Goal: Task Accomplishment & Management: Use online tool/utility

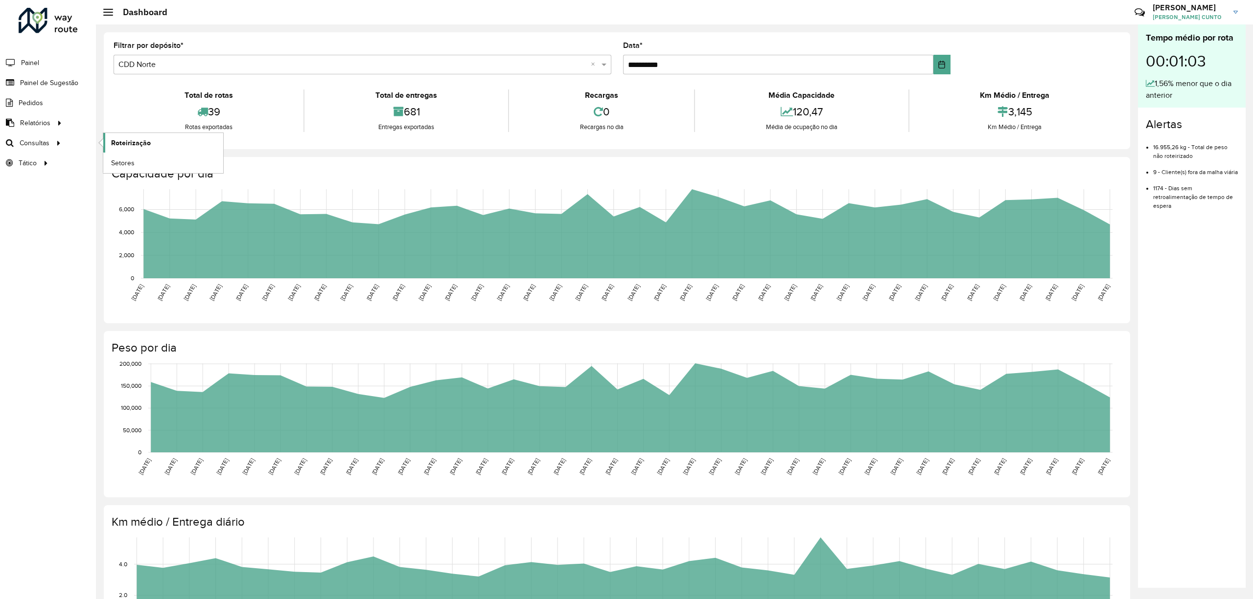
click at [151, 143] on link "Roteirização" at bounding box center [163, 143] width 120 height 20
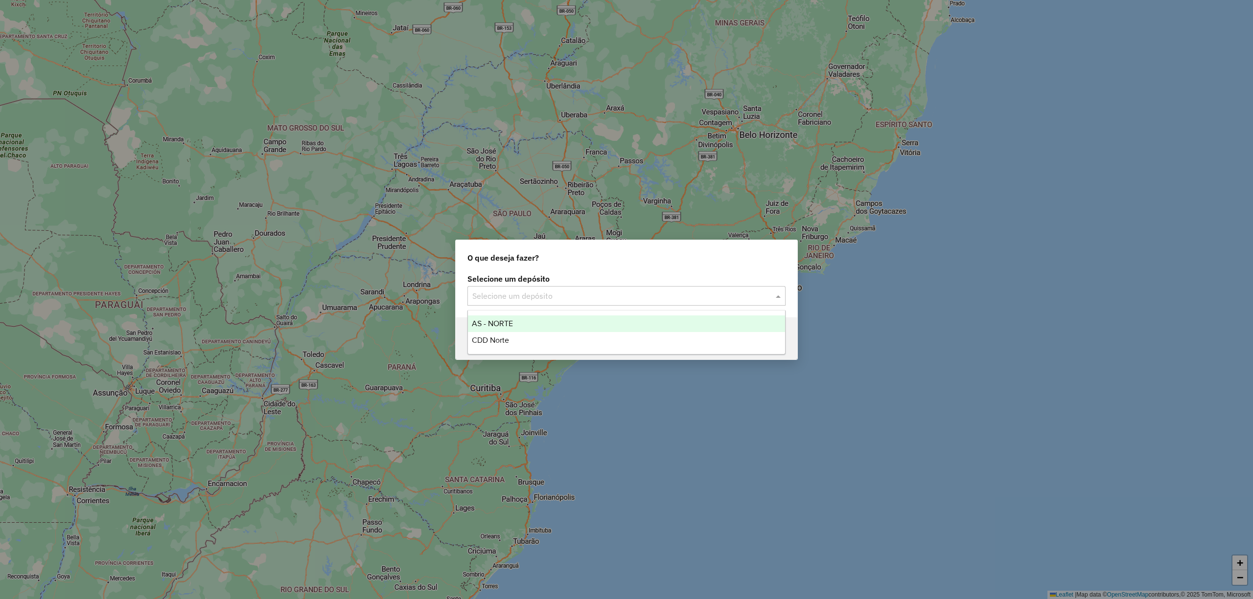
click at [563, 293] on input "text" at bounding box center [616, 297] width 289 height 12
click at [562, 311] on ng-dropdown-panel "AS - NORTE CDD Norte" at bounding box center [626, 332] width 318 height 45
click at [555, 339] on div "CDD Norte" at bounding box center [626, 340] width 317 height 17
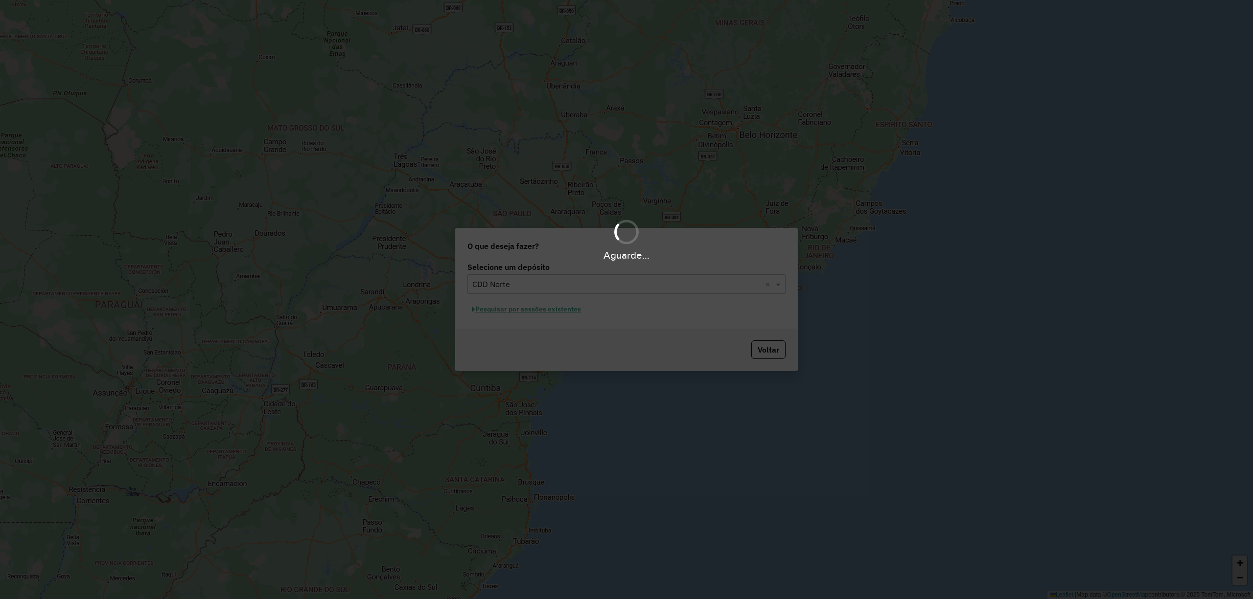
click at [541, 296] on div "Aguarde..." at bounding box center [626, 299] width 1253 height 599
click at [542, 308] on div "Aguarde..." at bounding box center [626, 299] width 1253 height 599
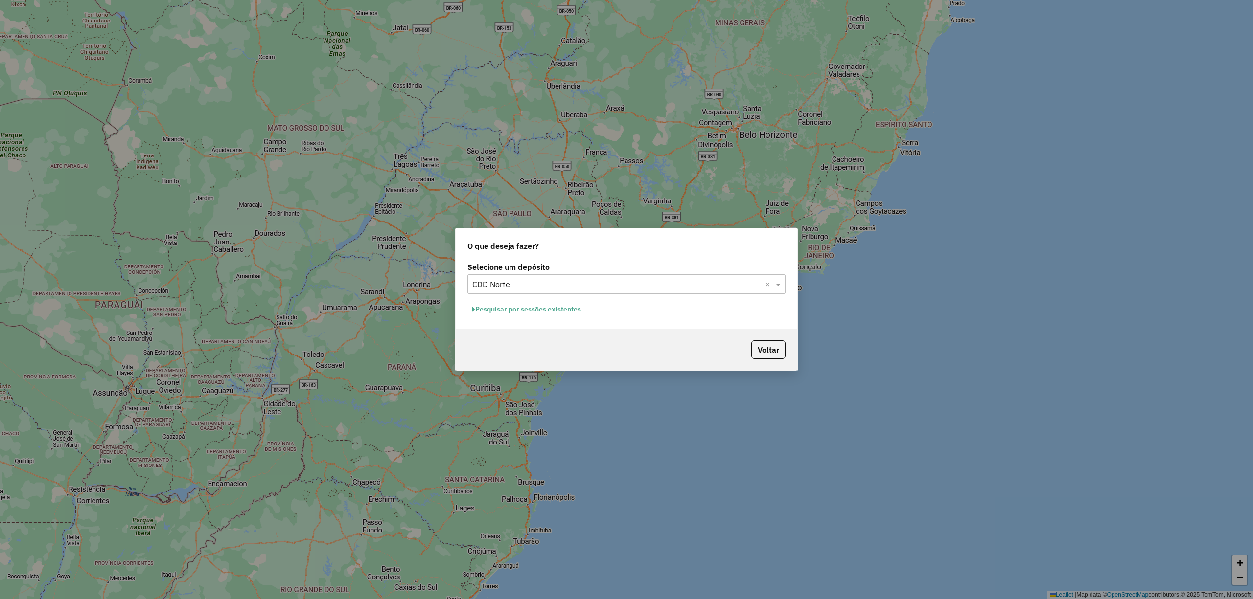
click at [545, 309] on button "Pesquisar por sessões existentes" at bounding box center [526, 309] width 118 height 15
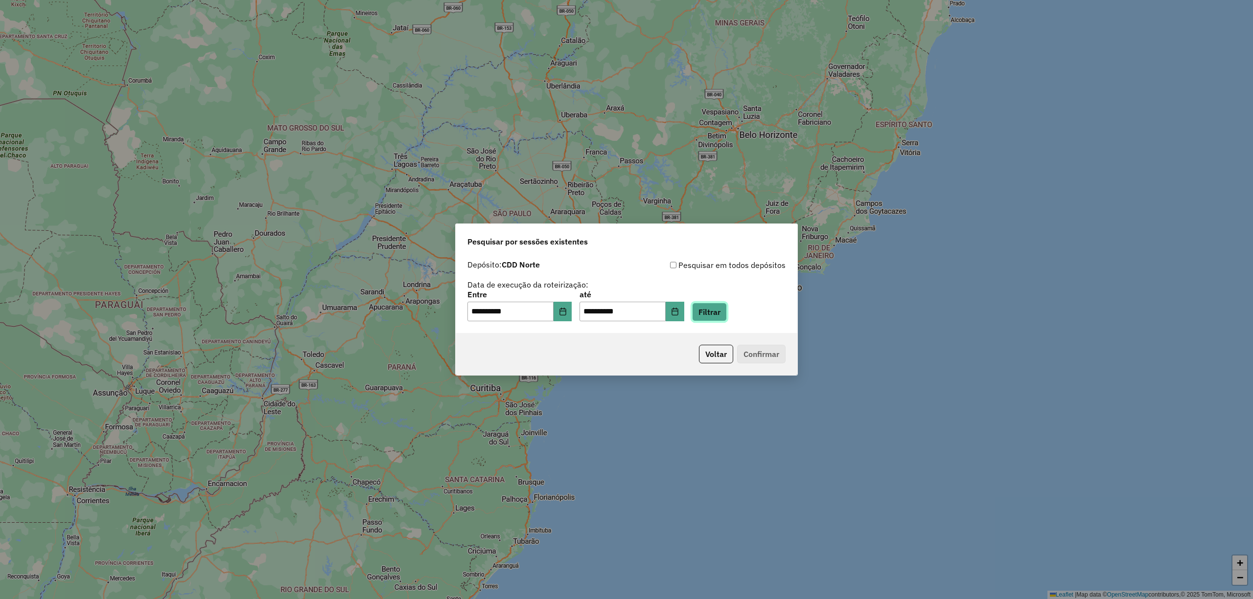
drag, startPoint x: 716, startPoint y: 313, endPoint x: 782, endPoint y: 355, distance: 77.9
click at [717, 314] on button "Filtrar" at bounding box center [709, 312] width 35 height 19
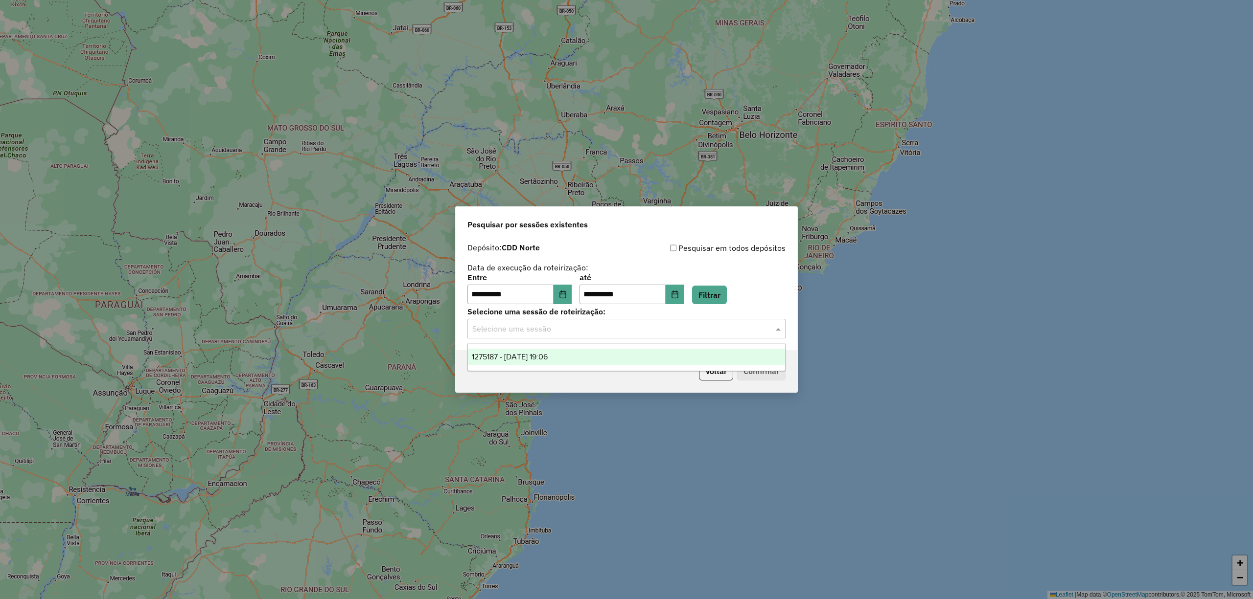
click at [742, 335] on div "Selecione uma sessão" at bounding box center [626, 329] width 318 height 20
click at [736, 357] on div "1275187 - 13/09/2025 19:06" at bounding box center [626, 357] width 317 height 17
click at [774, 370] on button "Confirmar" at bounding box center [761, 371] width 48 height 19
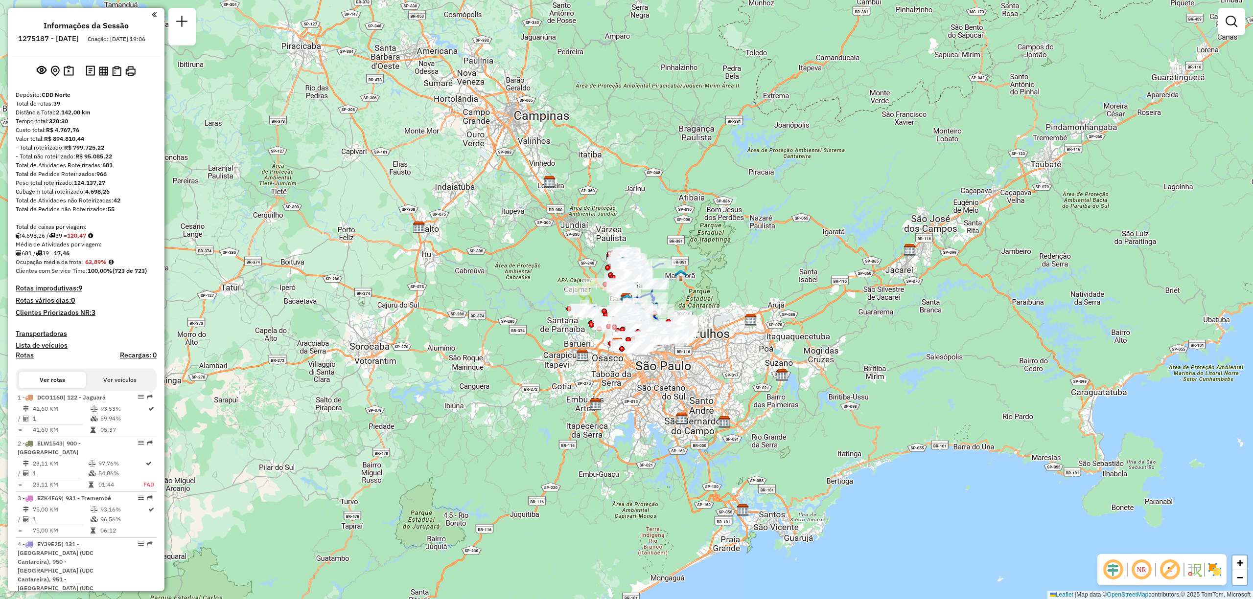
scroll to position [661, 0]
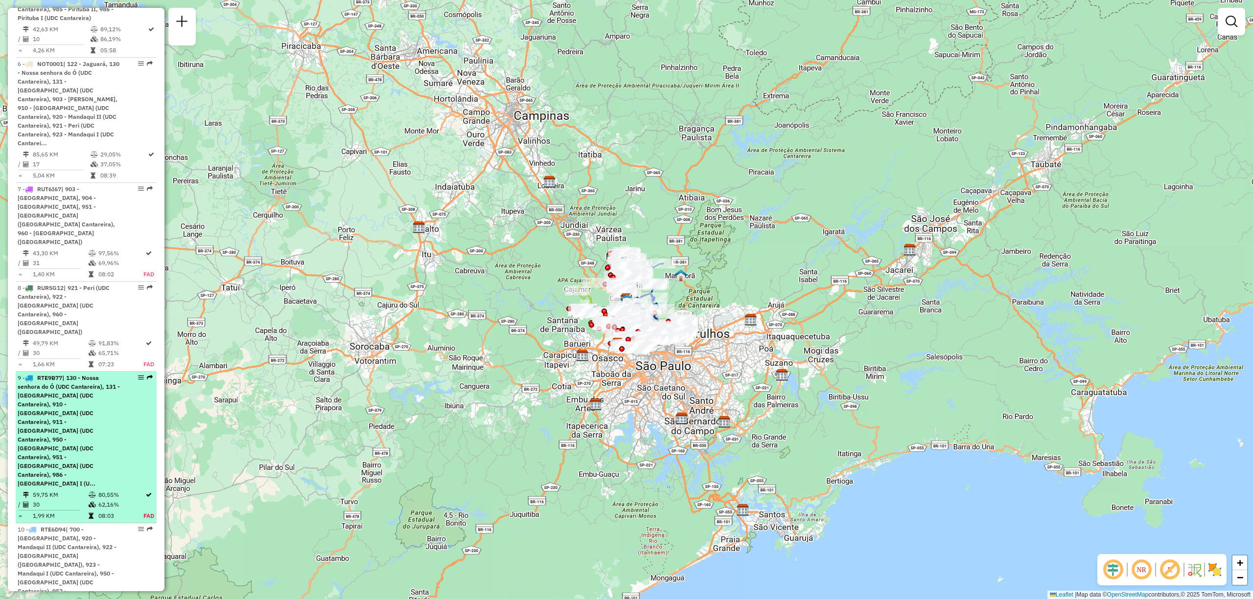
click at [147, 375] on em at bounding box center [150, 378] width 6 height 6
select select "**********"
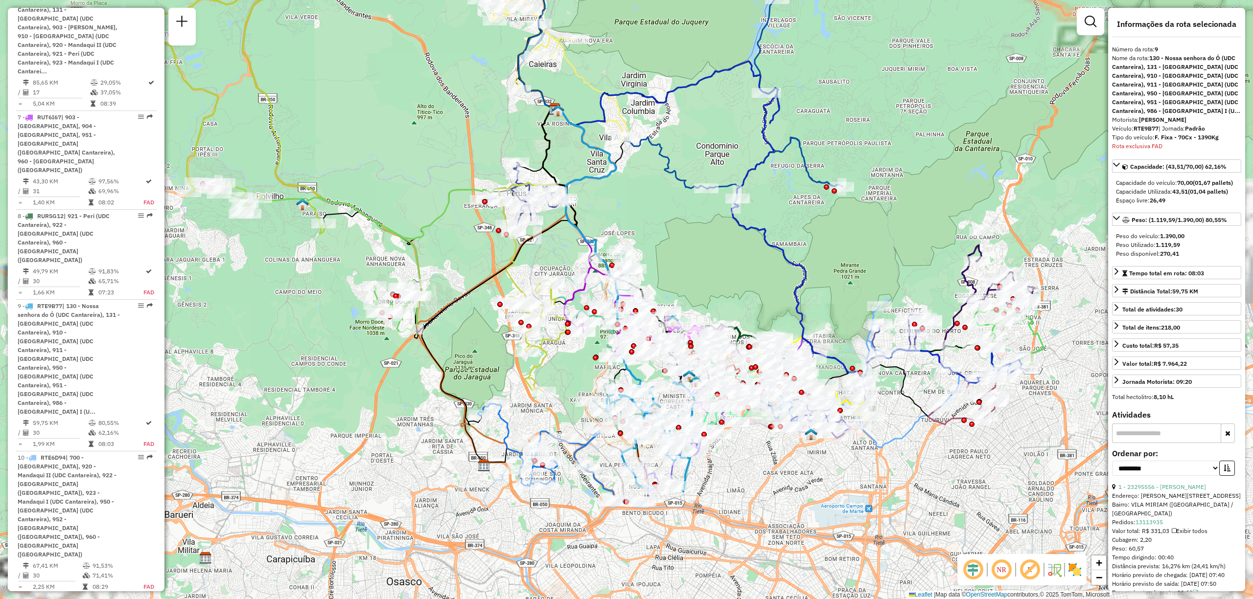
scroll to position [946, 0]
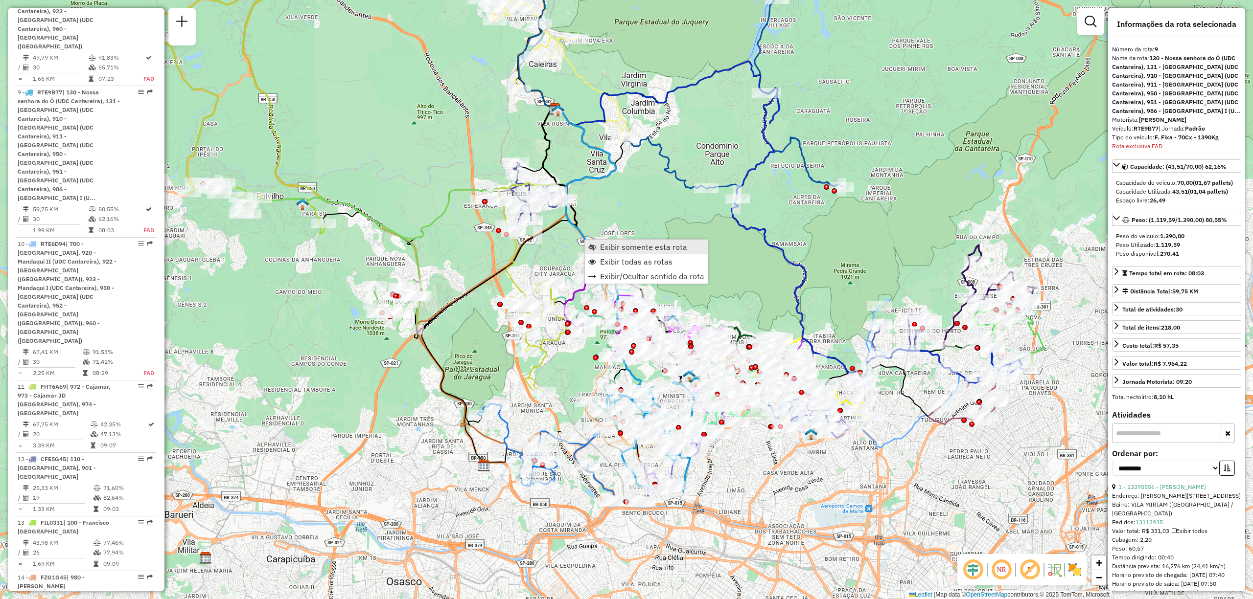
click at [592, 248] on span "Exibir somente esta rota" at bounding box center [592, 247] width 8 height 8
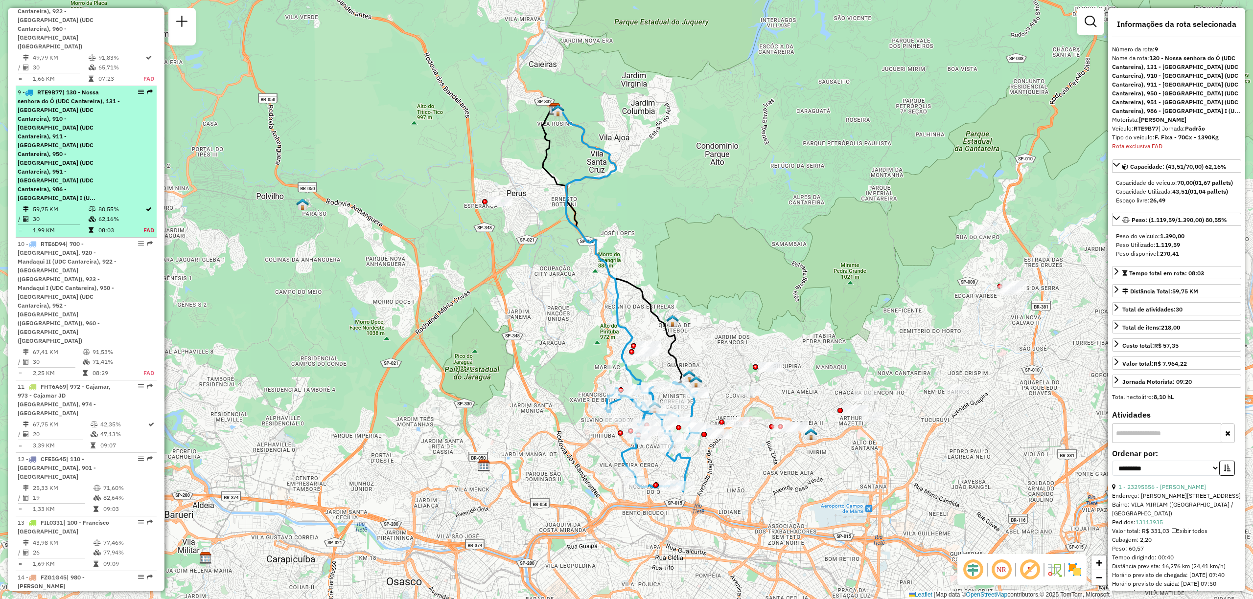
click at [147, 89] on em at bounding box center [150, 92] width 6 height 6
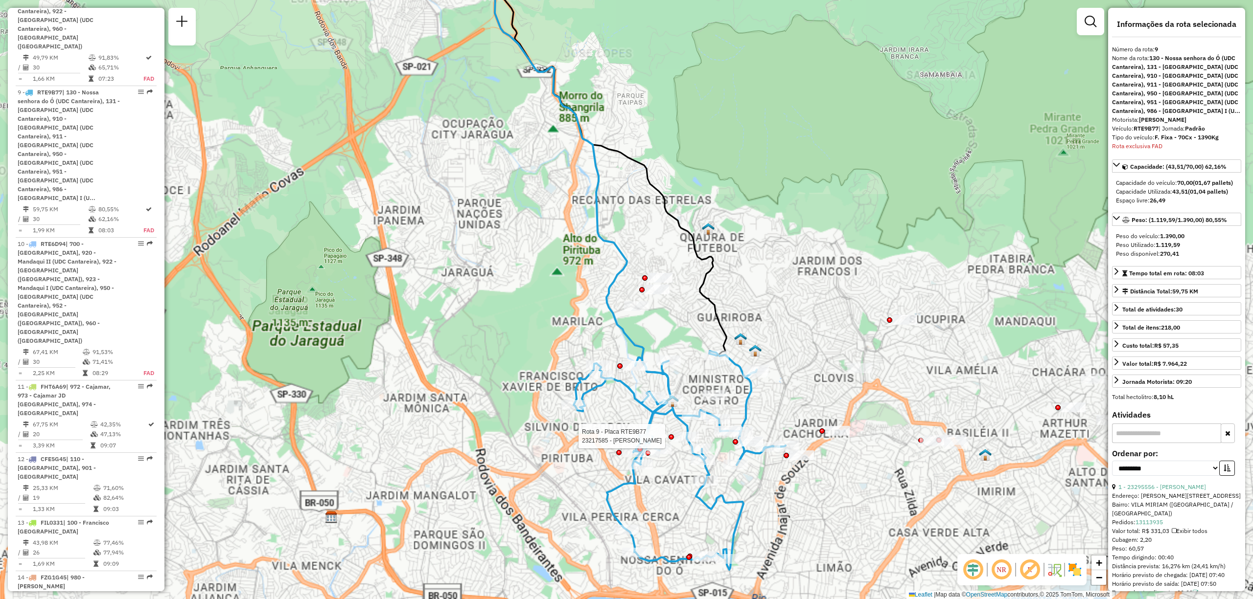
click at [0, 0] on div "Rota 9 - Placa RTE9B77 23217585 - [PERSON_NAME]" at bounding box center [0, 0] width 0 height 0
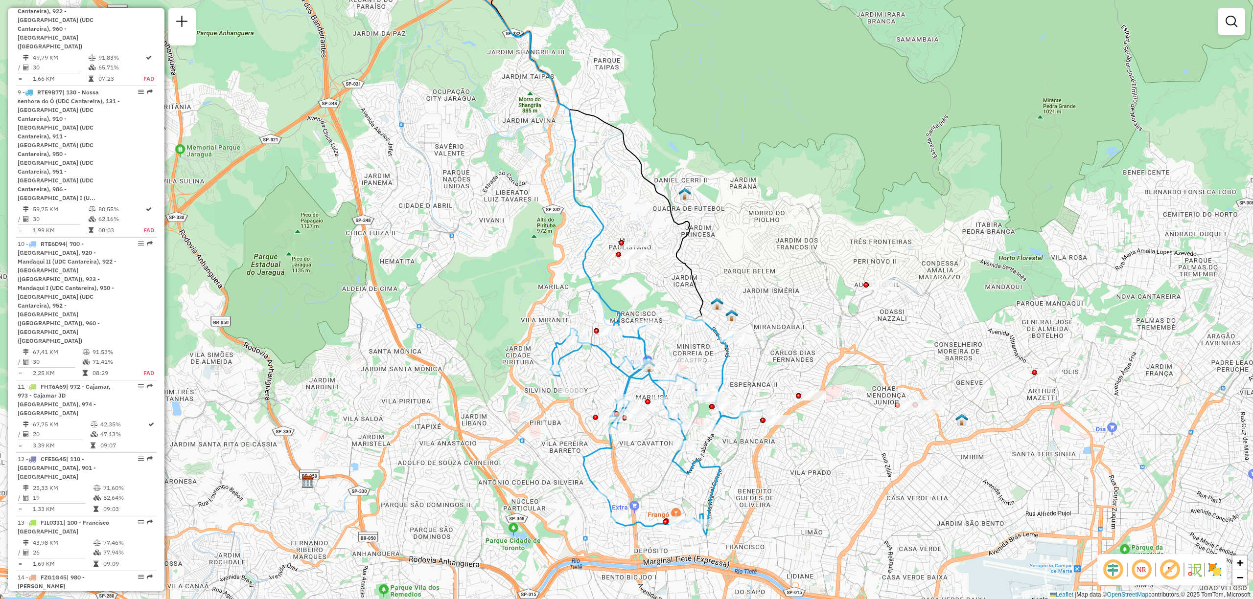
drag, startPoint x: 703, startPoint y: 424, endPoint x: 680, endPoint y: 389, distance: 42.3
click at [680, 389] on div "Rota 9 - Placa RTE9B77 23236459 - RESTAURANTE CARVALHO LTDA Janela de atendimen…" at bounding box center [626, 299] width 1253 height 599
click at [793, 454] on div "Rota 9 - Placa RTE9B77 23236459 - RESTAURANTE CARVALHO LTDA Janela de atendimen…" at bounding box center [626, 299] width 1253 height 599
